Goal: Transaction & Acquisition: Purchase product/service

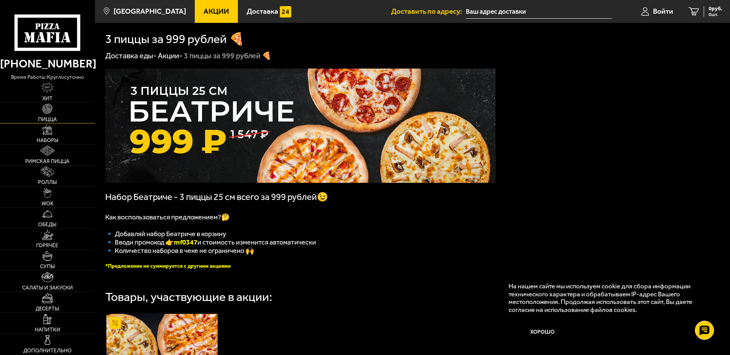
click at [56, 111] on link "Пицца" at bounding box center [47, 113] width 95 height 21
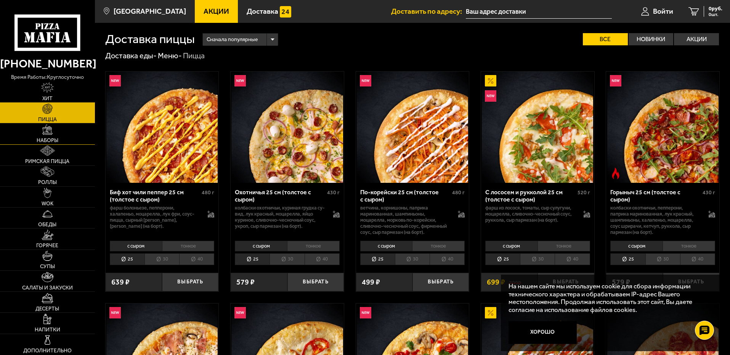
click at [32, 131] on link "Наборы" at bounding box center [47, 134] width 95 height 21
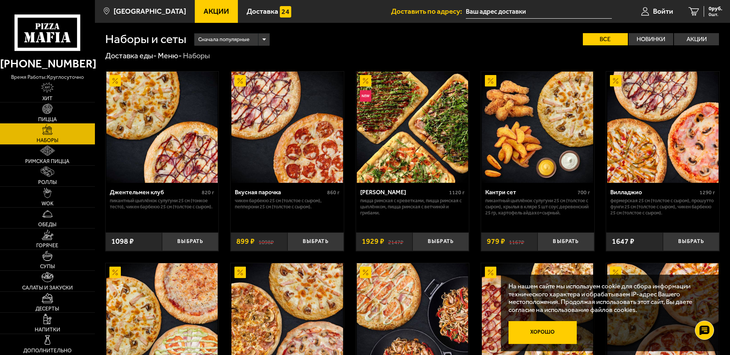
click at [557, 326] on button "Хорошо" at bounding box center [543, 332] width 69 height 23
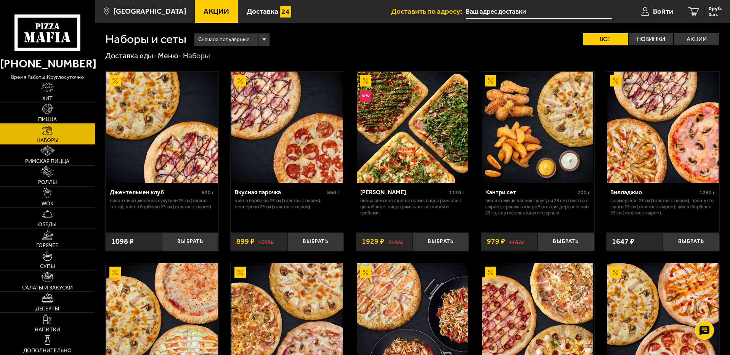
scroll to position [311, 0]
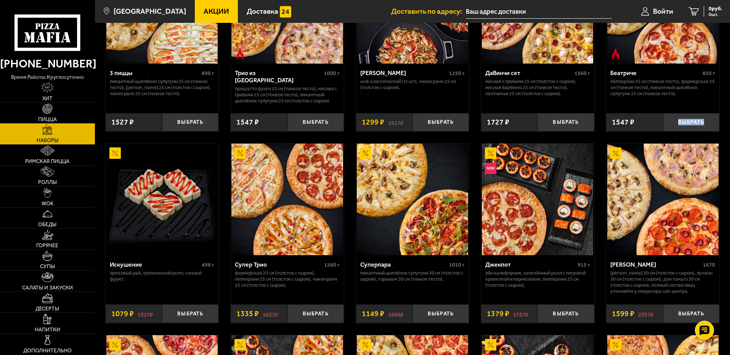
drag, startPoint x: 729, startPoint y: 110, endPoint x: 729, endPoint y: 119, distance: 9.2
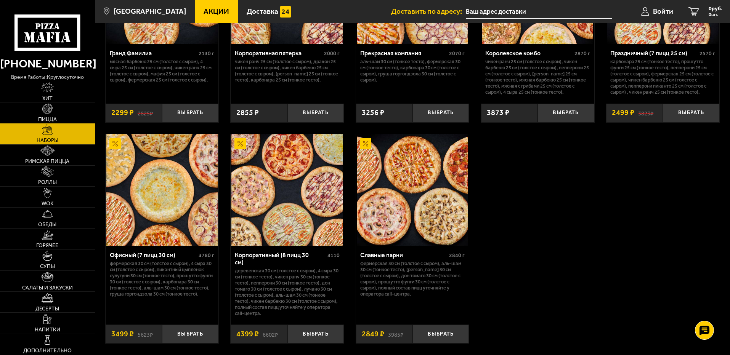
scroll to position [1111, 0]
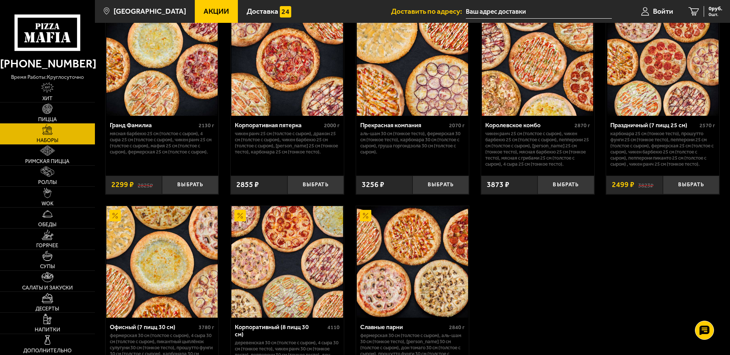
scroll to position [983, 0]
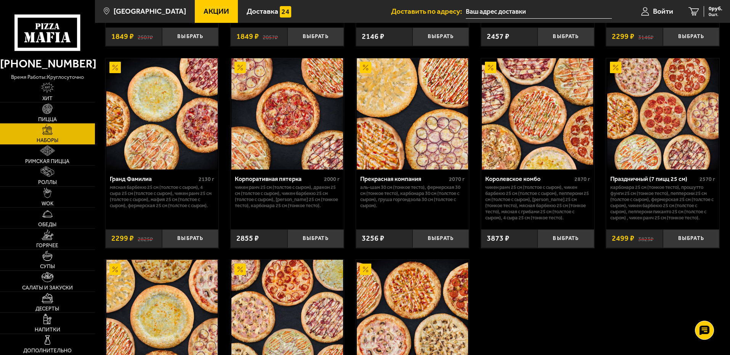
drag, startPoint x: 639, startPoint y: 238, endPoint x: 643, endPoint y: 207, distance: 31.2
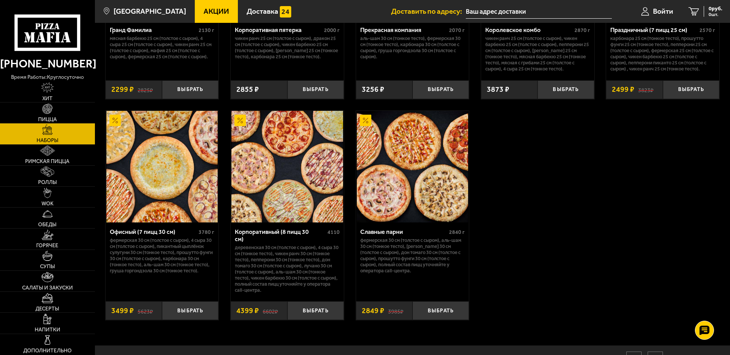
drag, startPoint x: 583, startPoint y: 330, endPoint x: 578, endPoint y: 339, distance: 10.7
